Goal: Navigation & Orientation: Find specific page/section

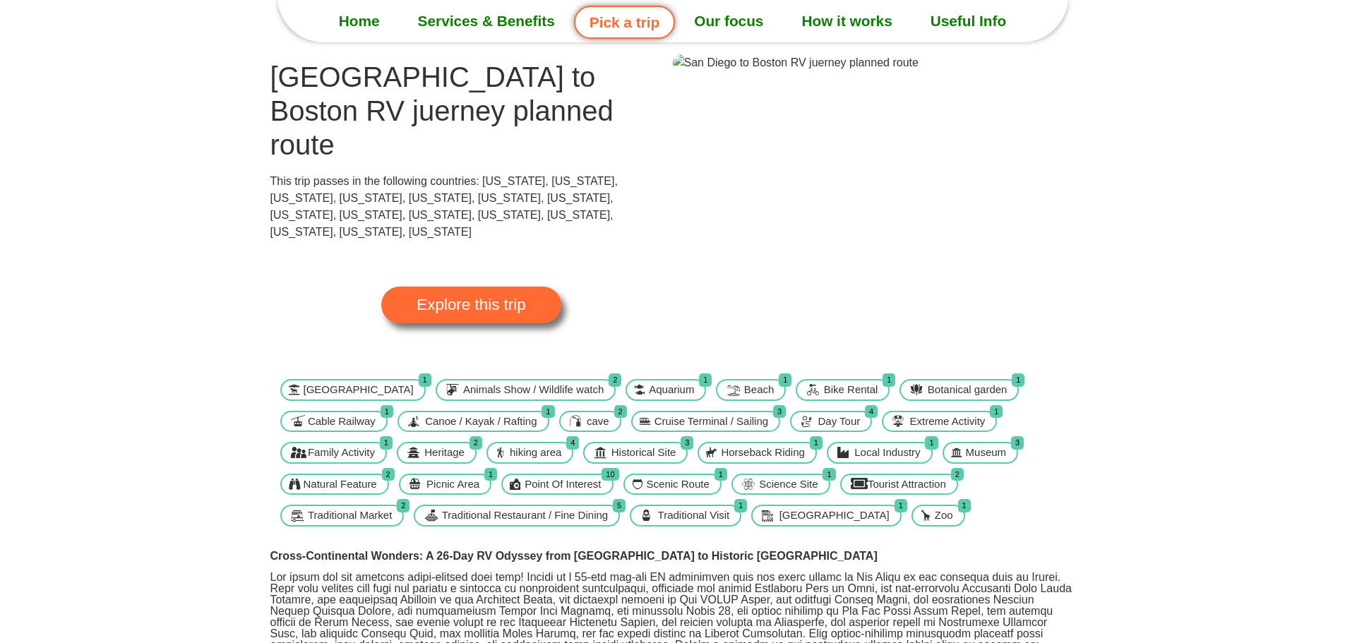
scroll to position [141, 0]
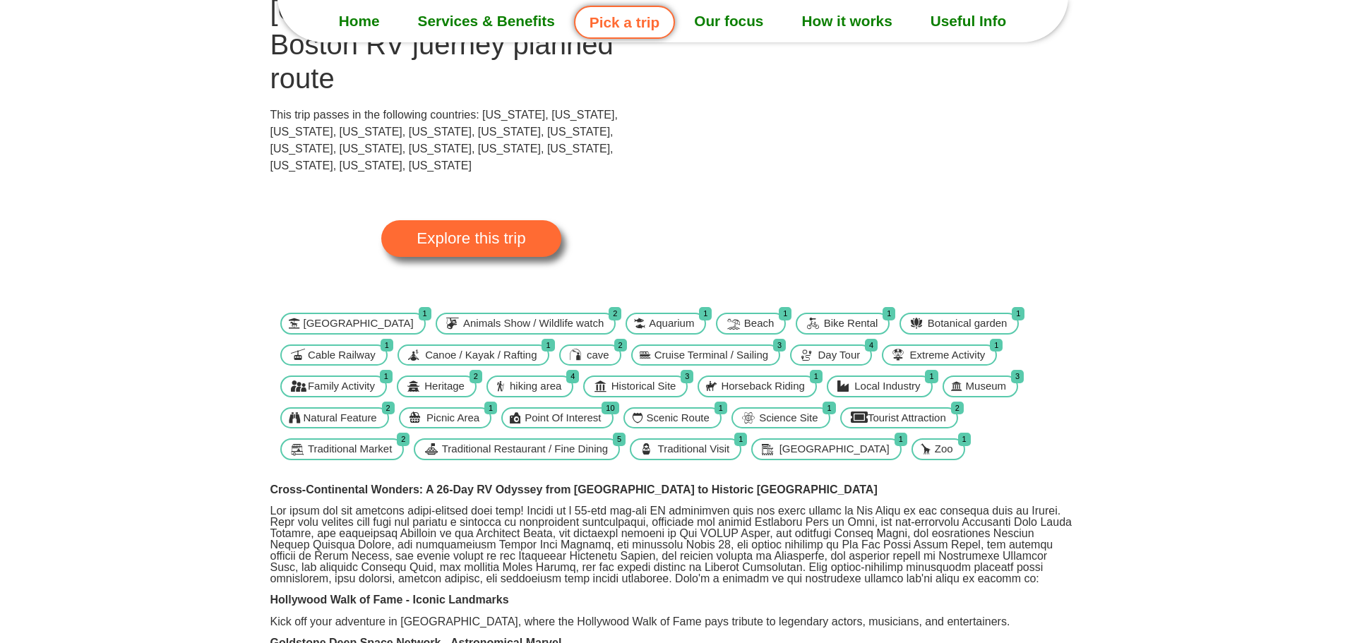
click at [466, 231] on span "Explore this trip" at bounding box center [471, 239] width 109 height 16
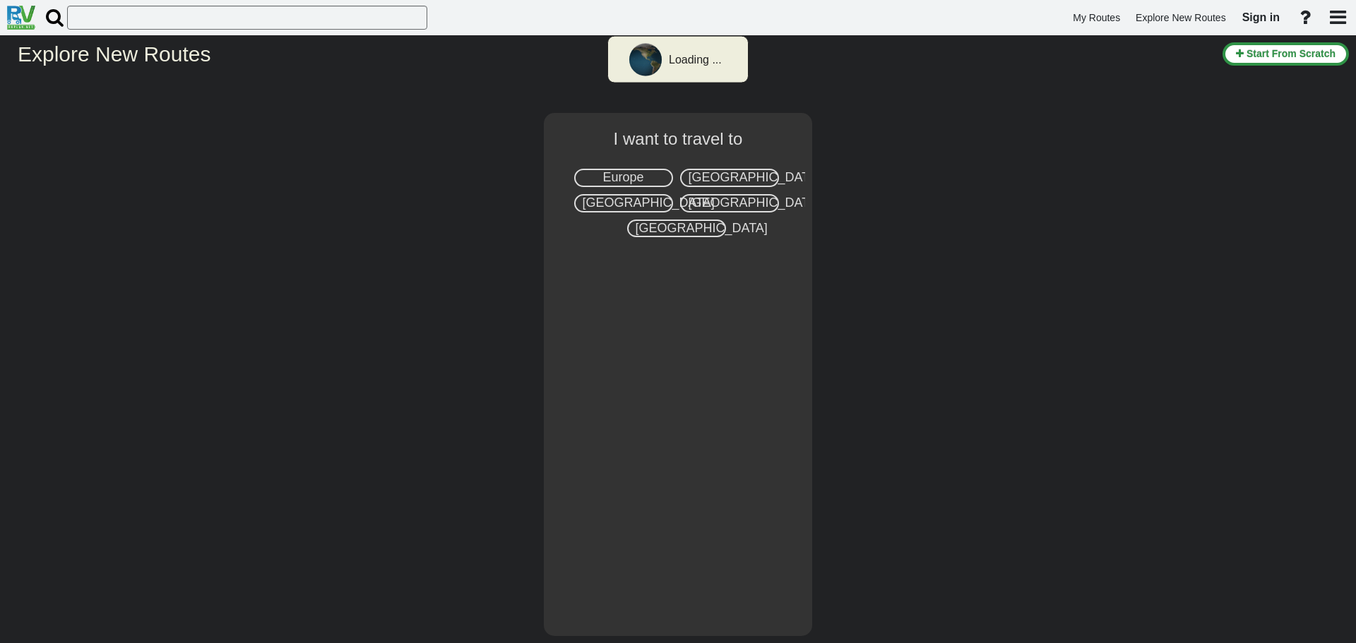
select select "number:2"
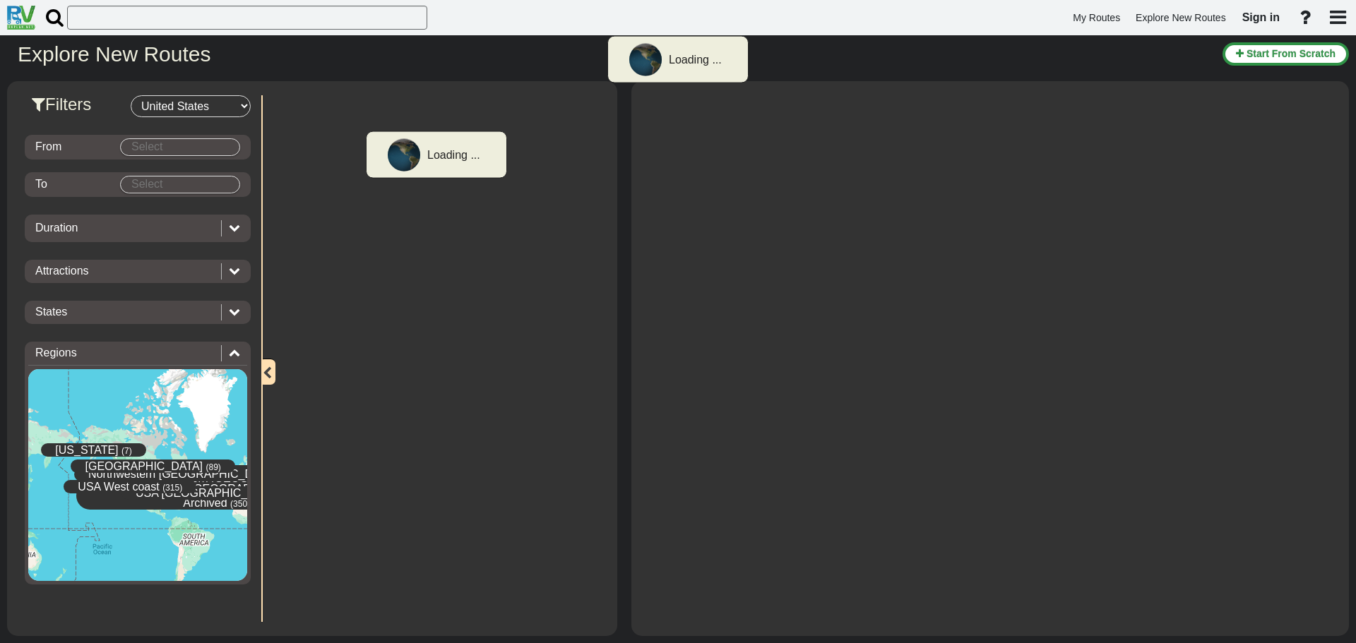
click at [189, 143] on body "Loading ... My Routes Explore New Routes Sign in × Name" at bounding box center [678, 321] width 1356 height 643
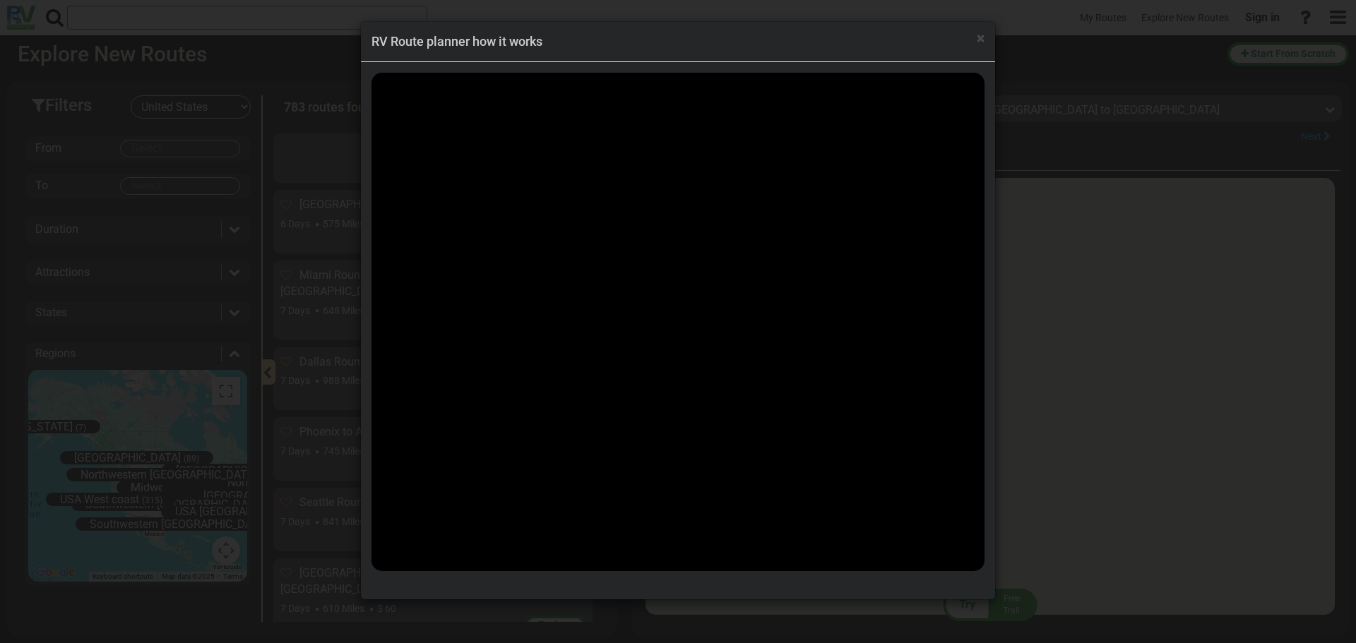
scroll to position [52999, 0]
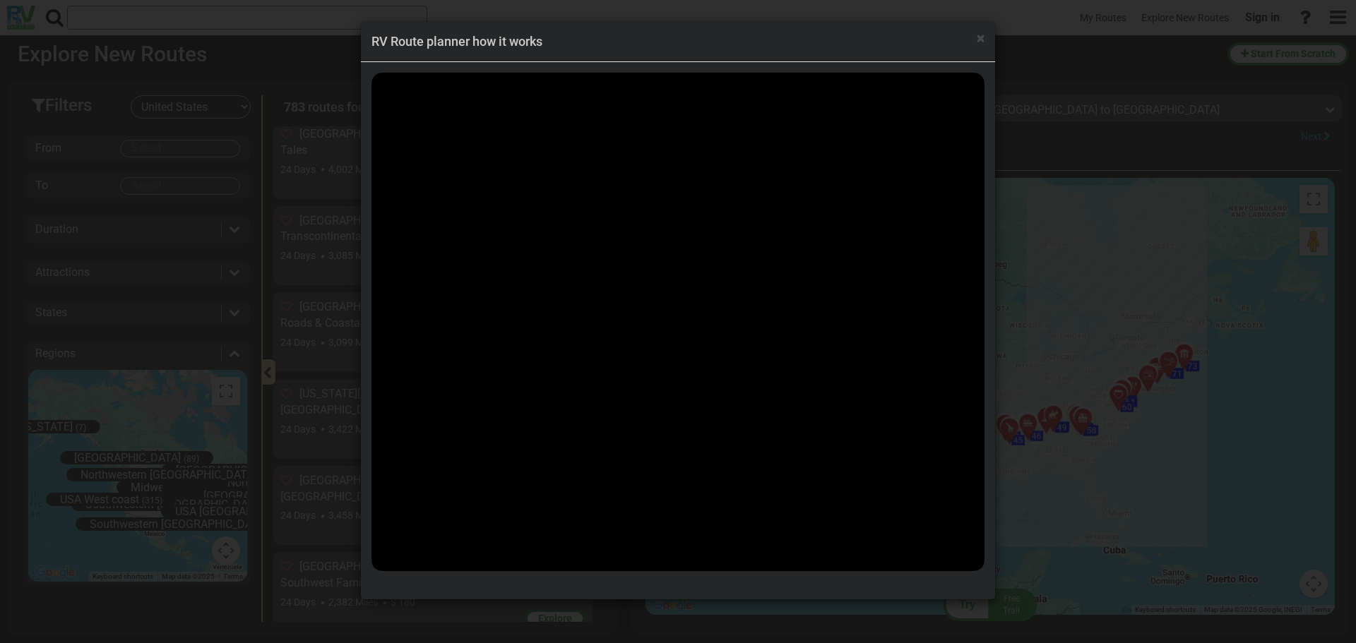
click at [132, 234] on div "× RV Route planner how it works" at bounding box center [678, 321] width 1356 height 643
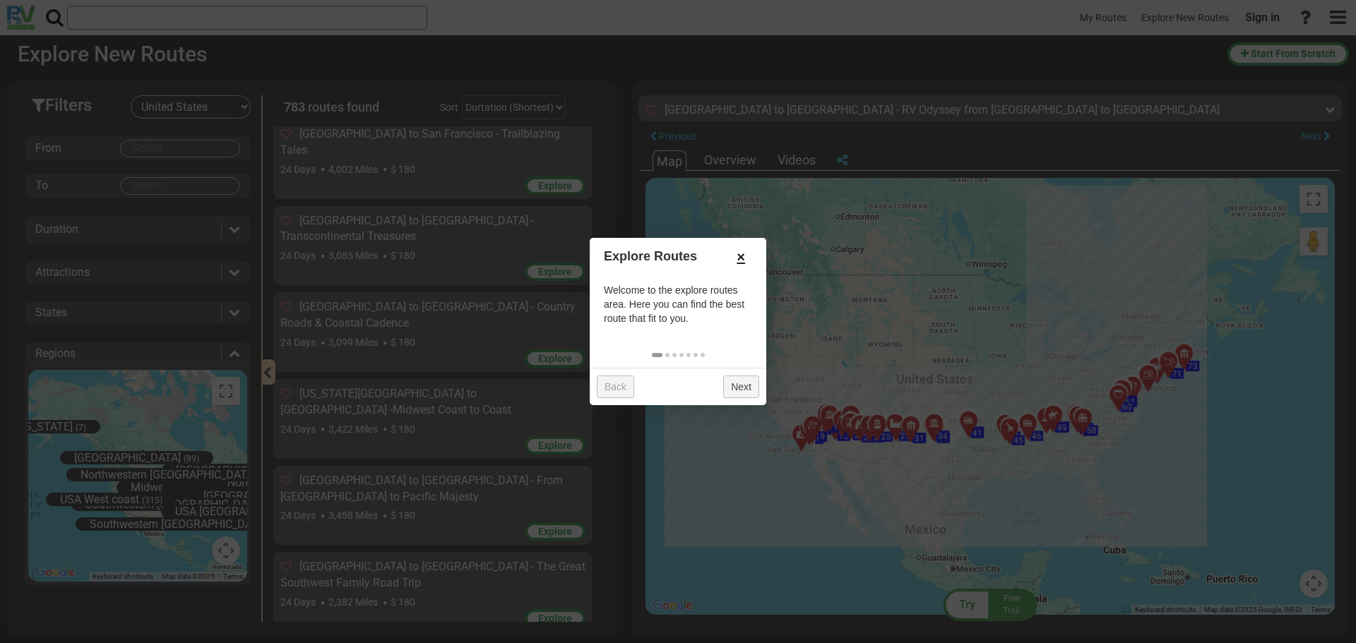
click at [737, 259] on link "×" at bounding box center [741, 257] width 23 height 24
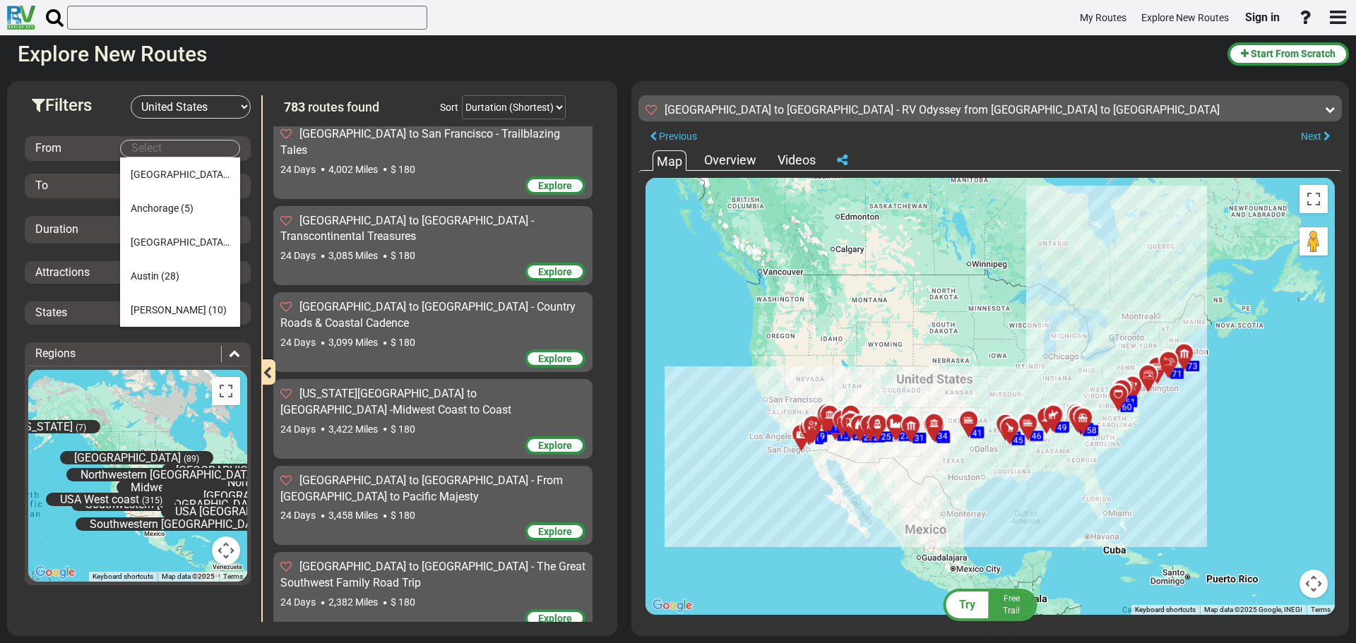
click at [154, 150] on body "My Routes Explore New Routes Sign in ×" at bounding box center [678, 321] width 1356 height 643
click at [142, 203] on span "Boston" at bounding box center [180, 202] width 99 height 11
type input "Boston"
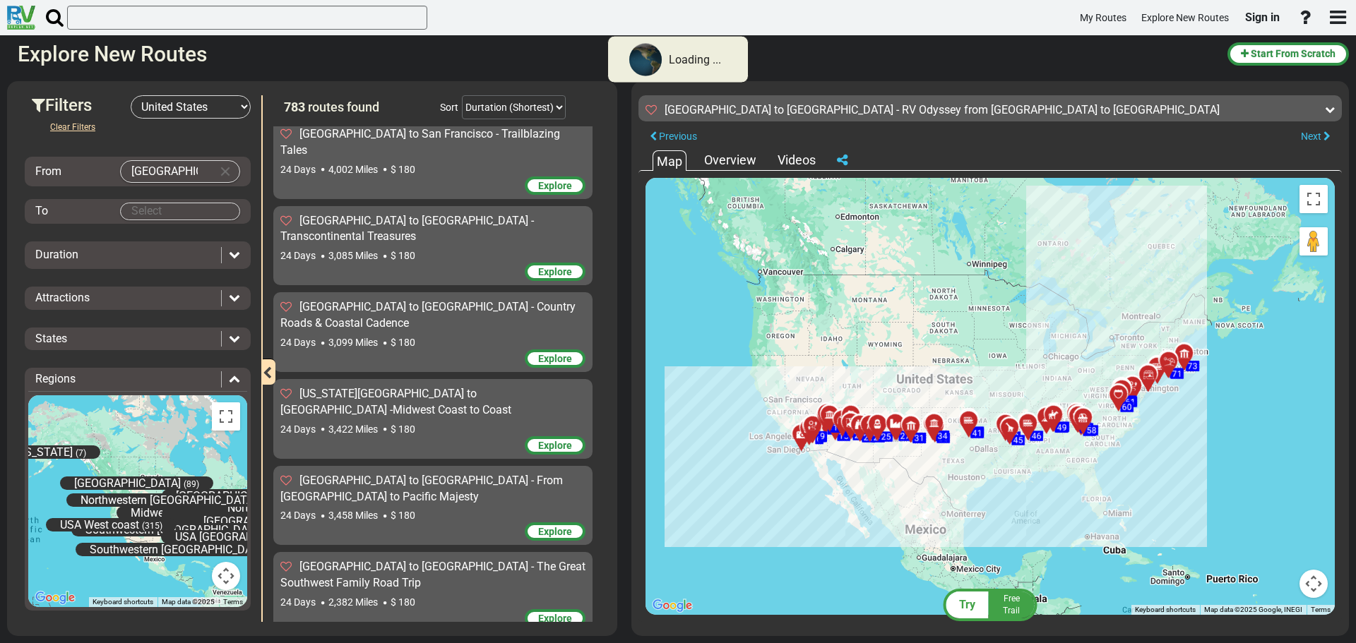
click at [189, 212] on body "Loading ... My Routes Explore New Routes Sign in × Name" at bounding box center [678, 321] width 1356 height 643
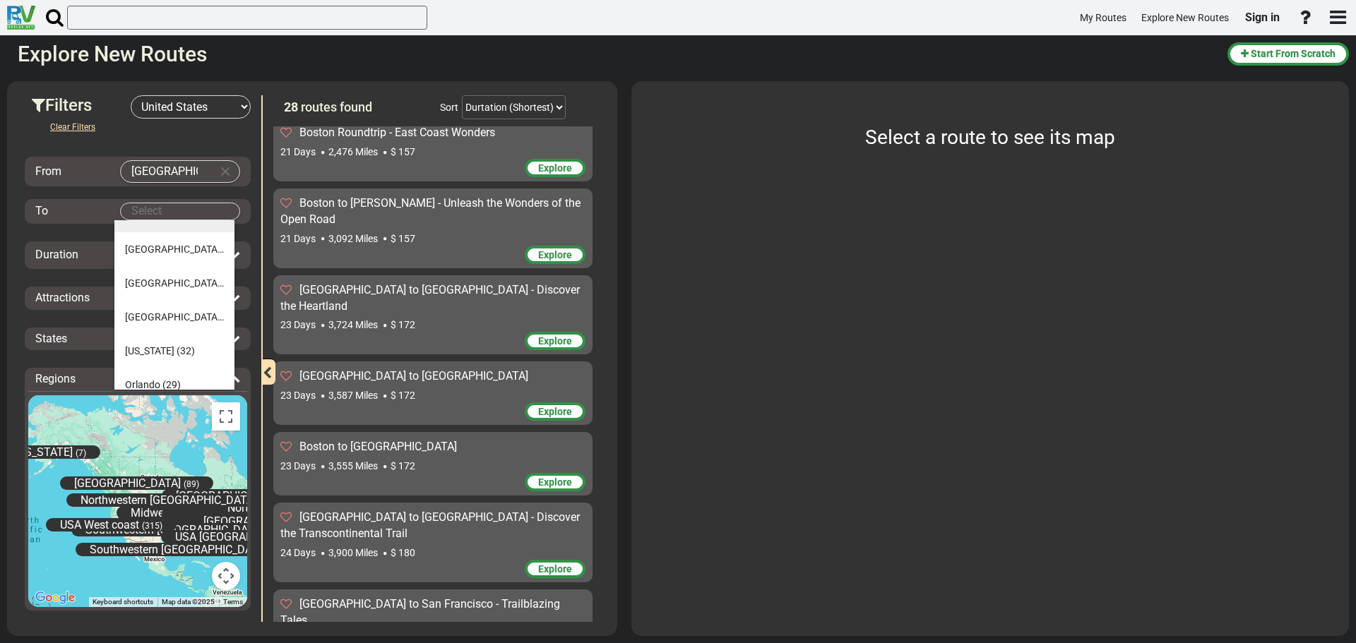
scroll to position [429, 0]
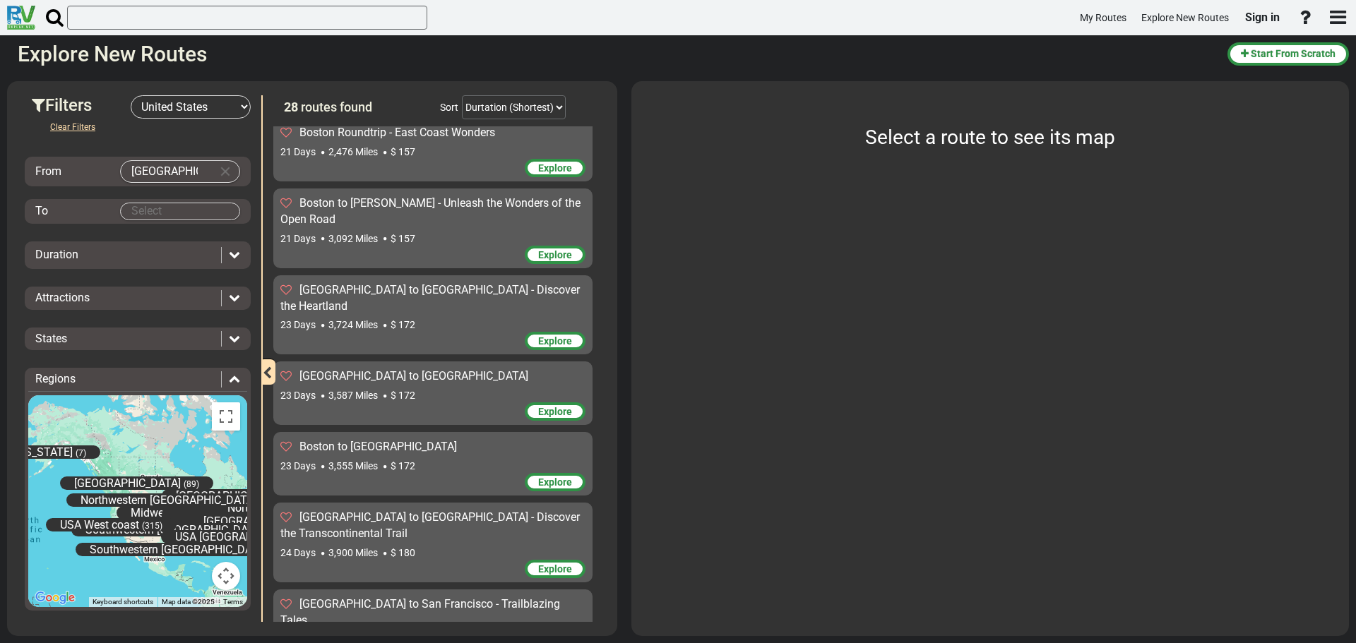
click at [543, 406] on span "Explore" at bounding box center [555, 411] width 34 height 11
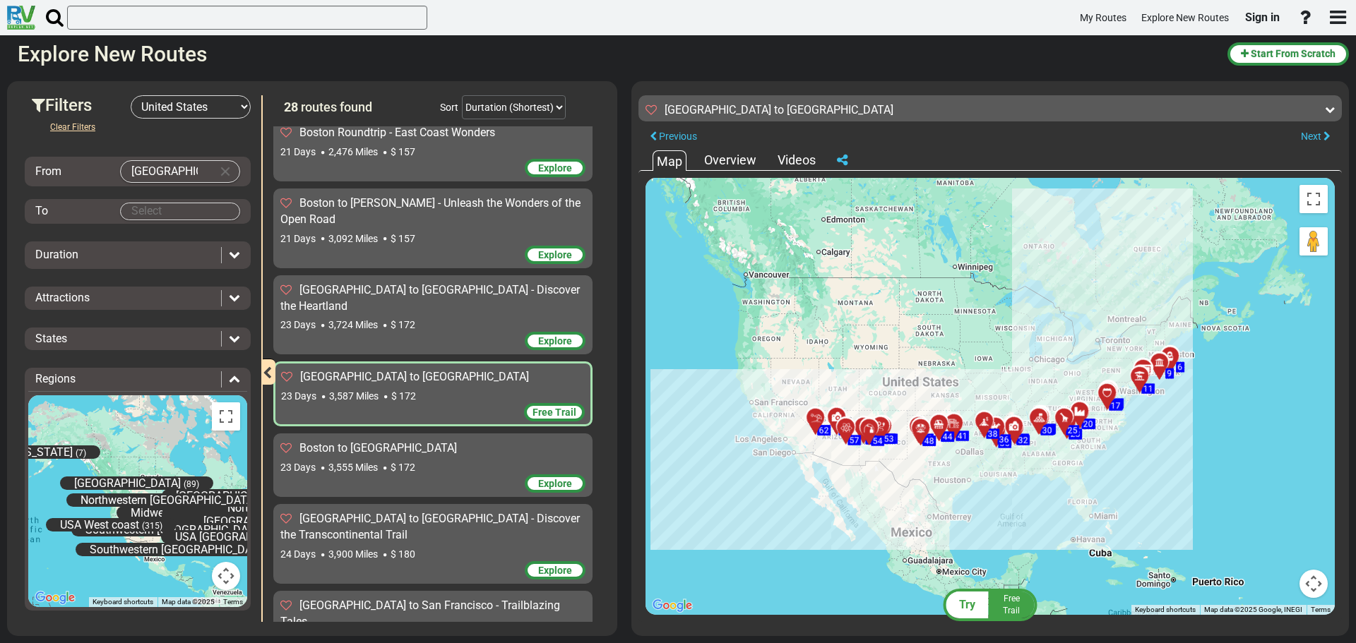
click at [1173, 356] on div at bounding box center [1174, 363] width 23 height 22
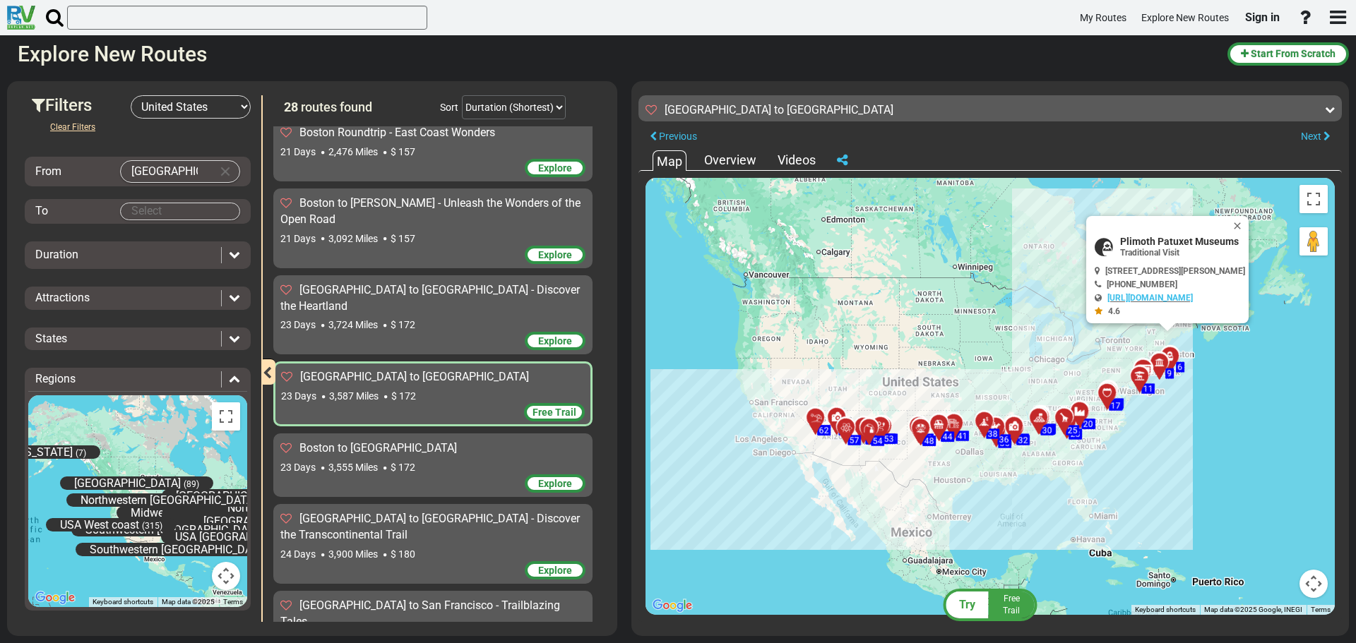
click at [1161, 367] on div at bounding box center [1164, 369] width 23 height 22
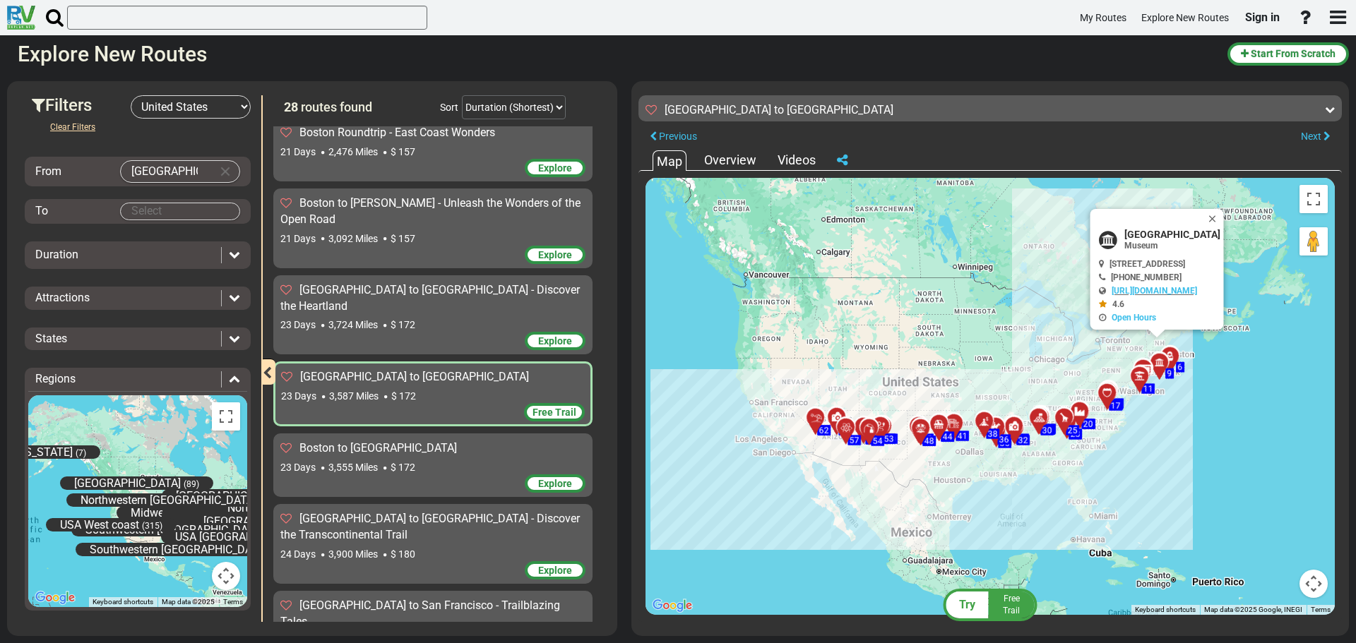
click at [1143, 376] on div at bounding box center [1144, 383] width 23 height 22
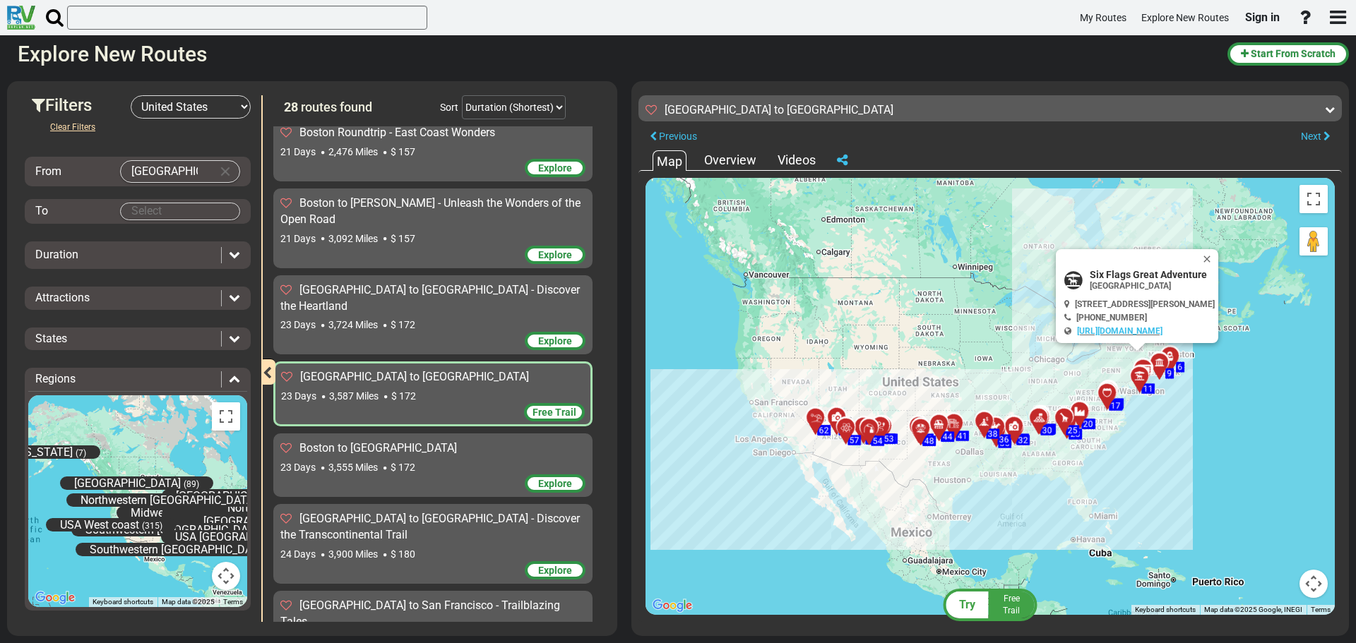
click at [1111, 391] on div at bounding box center [1111, 399] width 23 height 22
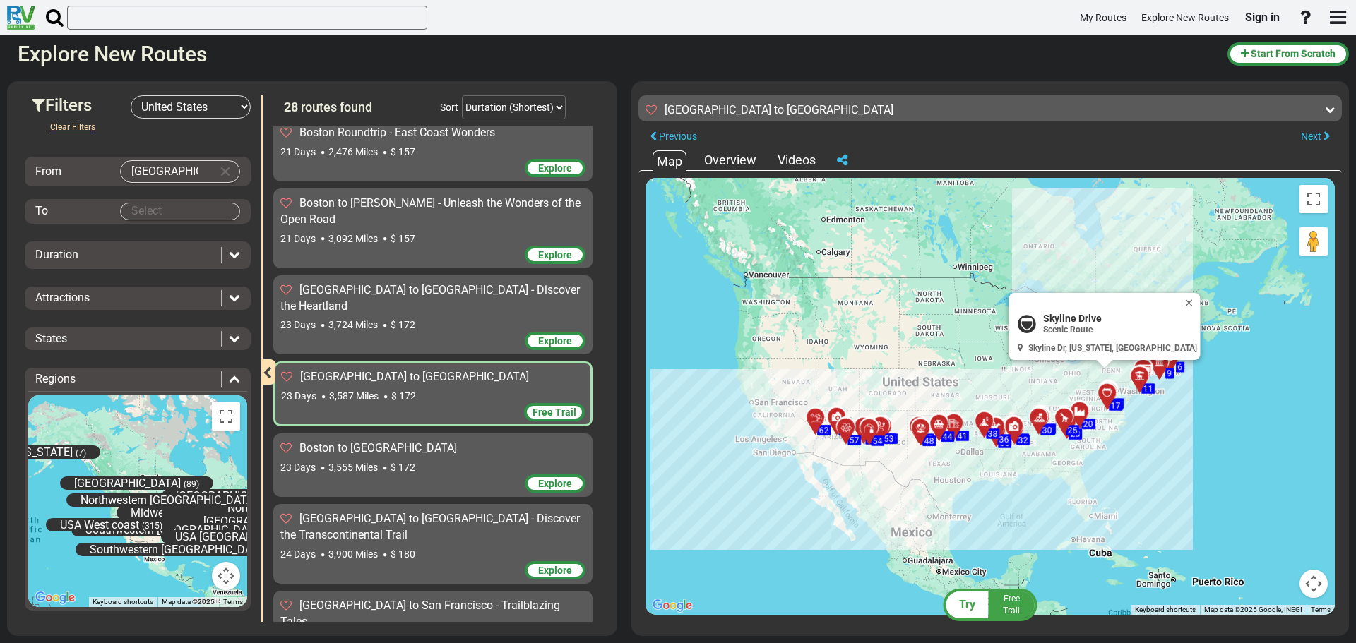
click at [872, 437] on div at bounding box center [873, 435] width 23 height 22
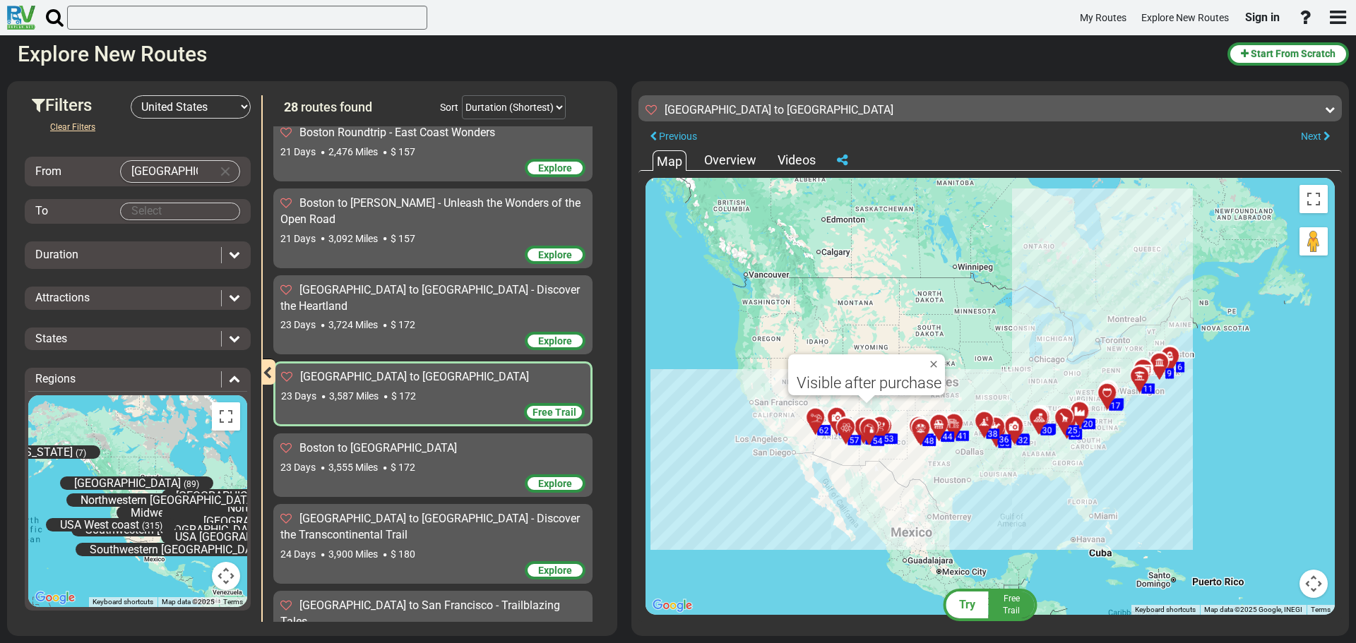
click at [845, 424] on icon at bounding box center [846, 428] width 14 height 11
